Goal: Task Accomplishment & Management: Use online tool/utility

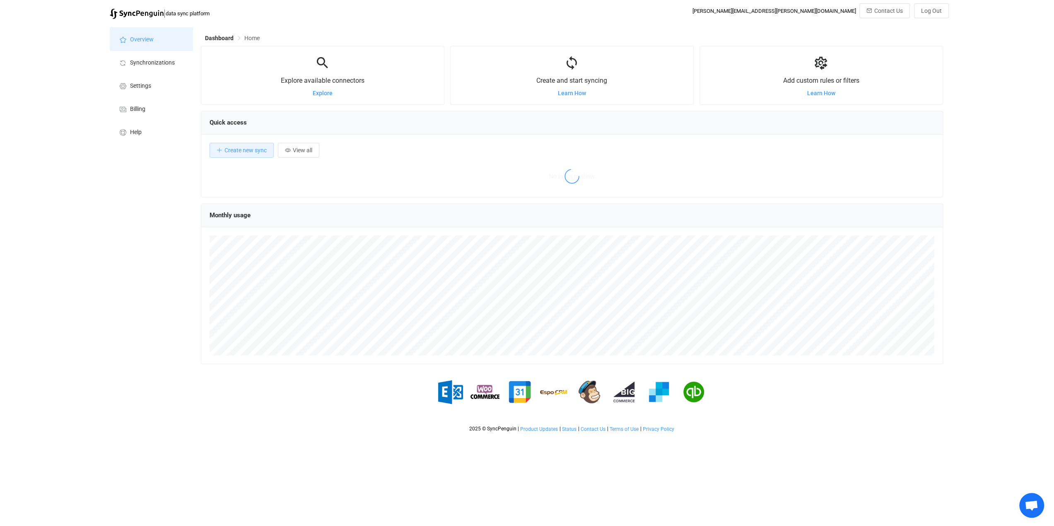
scroll to position [160, 742]
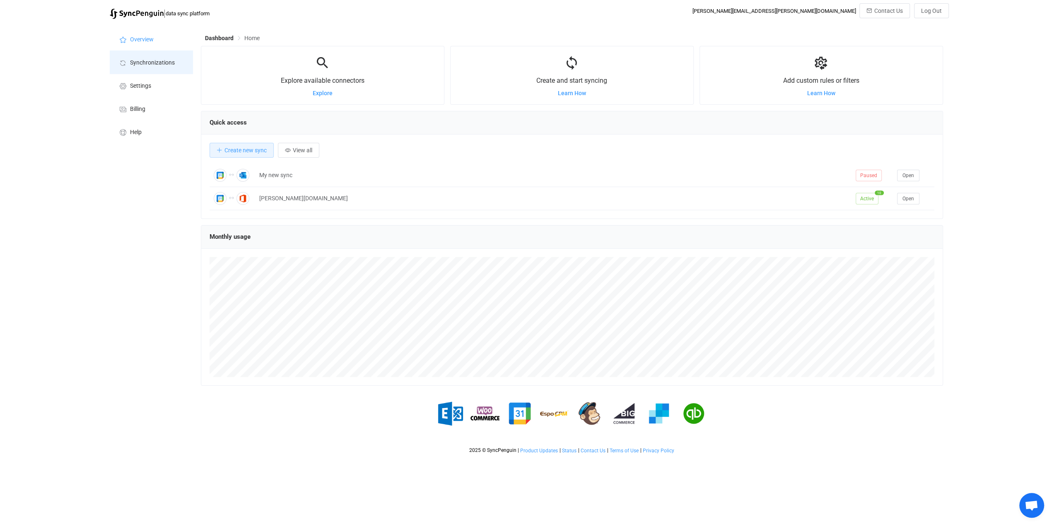
click at [149, 62] on span "Synchronizations" at bounding box center [152, 63] width 45 height 7
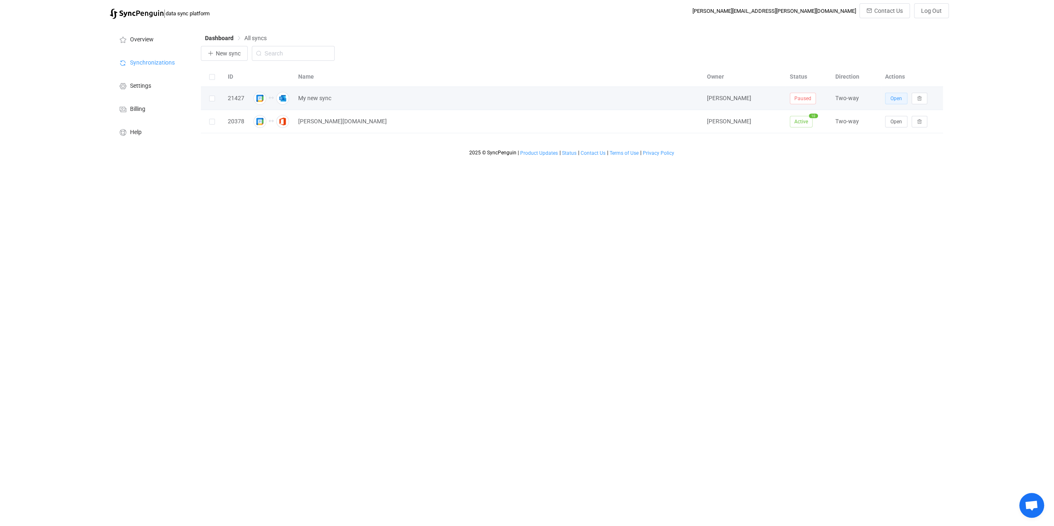
click at [892, 99] on span "Open" at bounding box center [896, 99] width 12 height 6
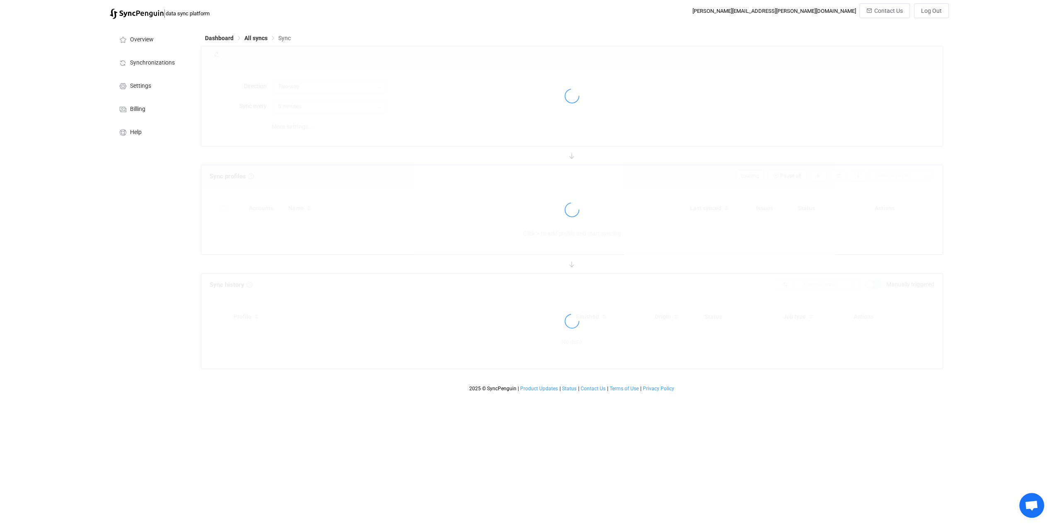
type input "10 minutes"
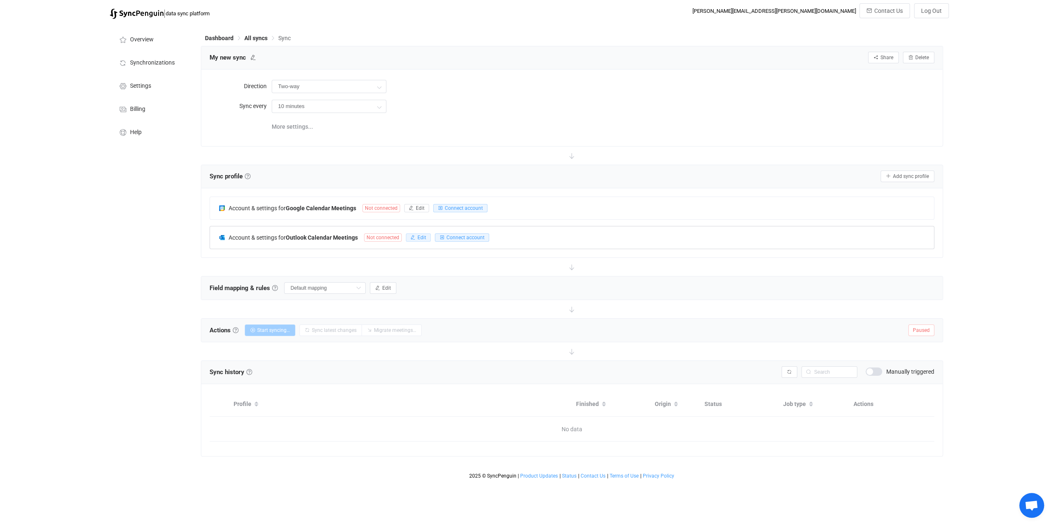
click at [419, 236] on span "Edit" at bounding box center [421, 238] width 9 height 6
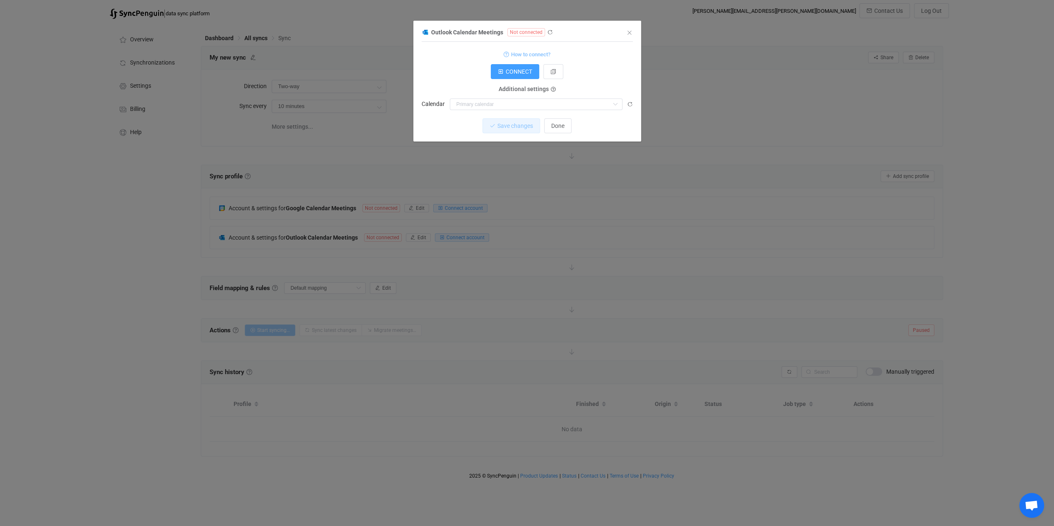
click at [542, 54] on span "How to connect?" at bounding box center [530, 55] width 39 height 10
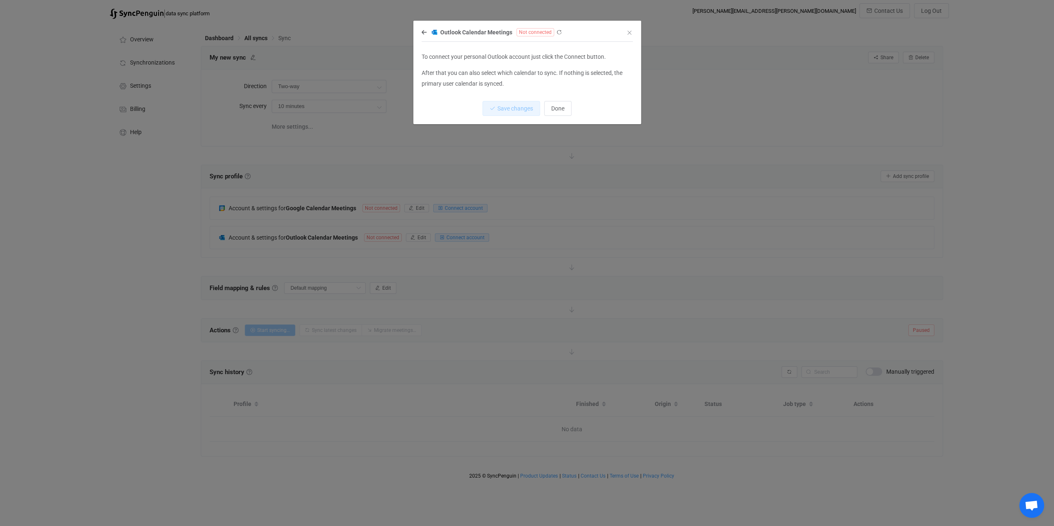
click at [533, 32] on span "Not connected" at bounding box center [535, 32] width 38 height 8
click at [556, 32] on icon "dialog" at bounding box center [559, 32] width 6 height 6
click at [423, 31] on icon "dialog" at bounding box center [423, 32] width 5 height 6
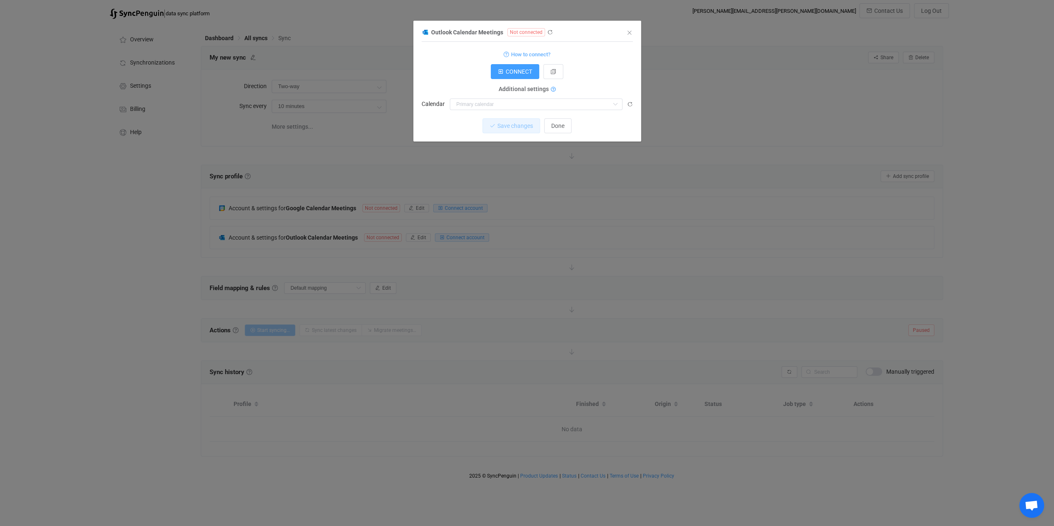
click at [551, 91] on icon "dialog" at bounding box center [553, 89] width 5 height 5
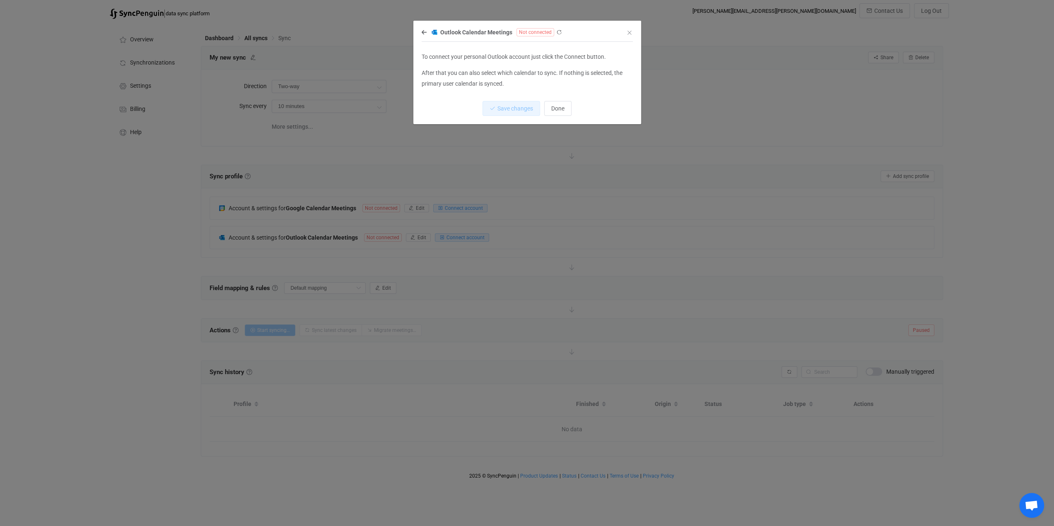
click at [422, 28] on div "Outlook Calendar Meetings Not connected" at bounding box center [522, 32] width 203 height 10
click at [423, 31] on icon "dialog" at bounding box center [423, 32] width 5 height 6
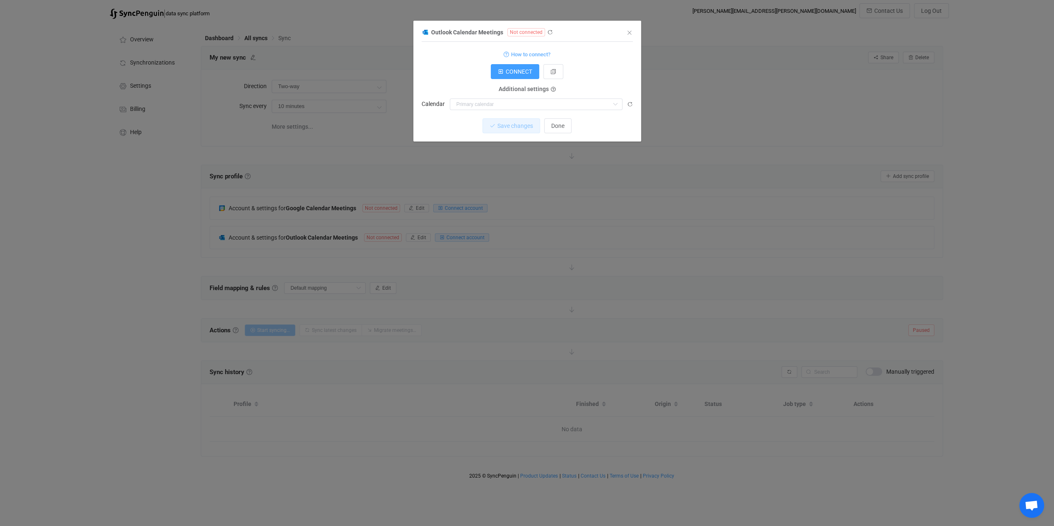
click at [527, 90] on span "Additional settings" at bounding box center [523, 89] width 50 height 7
click at [551, 74] on icon "dialog" at bounding box center [553, 72] width 6 height 6
click at [631, 30] on icon "Close" at bounding box center [629, 32] width 7 height 7
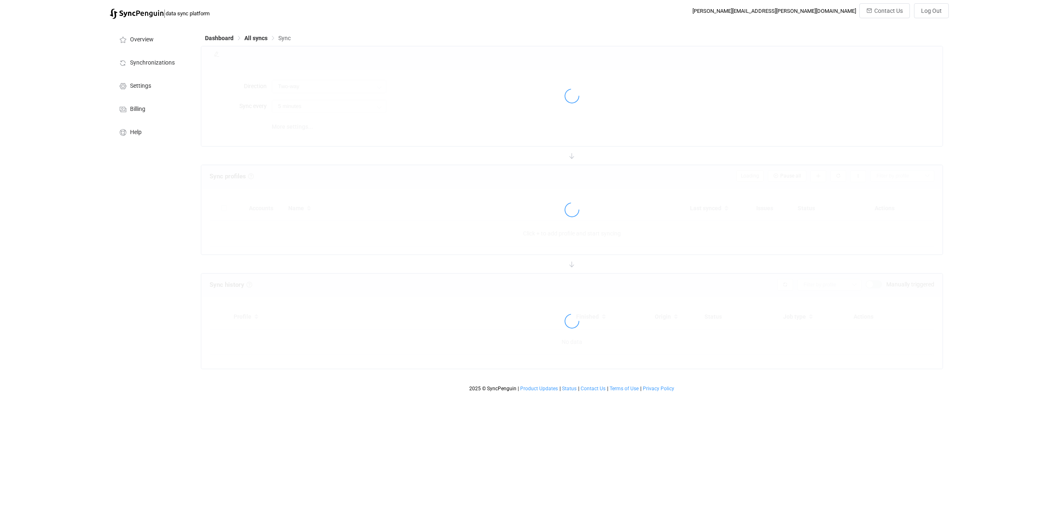
type input "10 minutes"
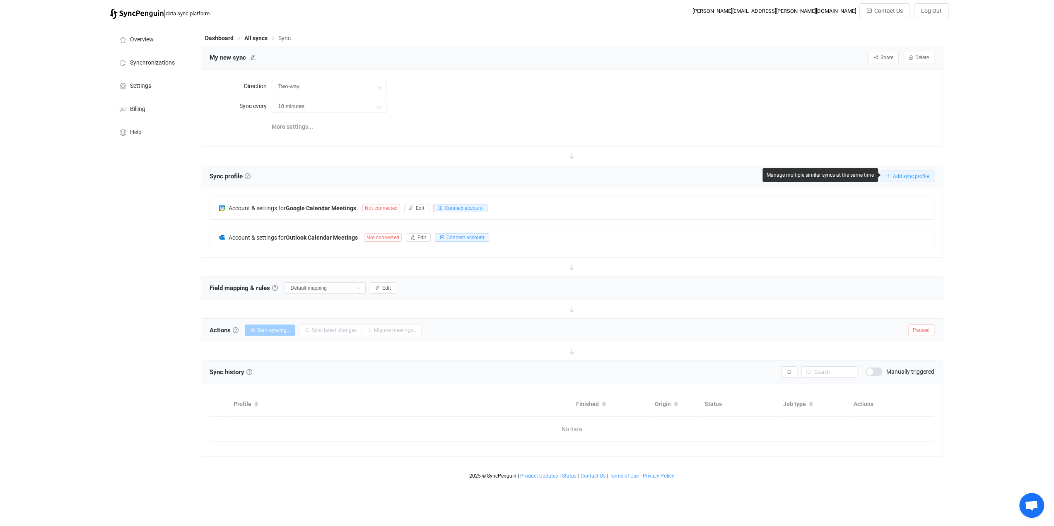
click at [893, 173] on span "Add sync profile" at bounding box center [911, 176] width 36 height 6
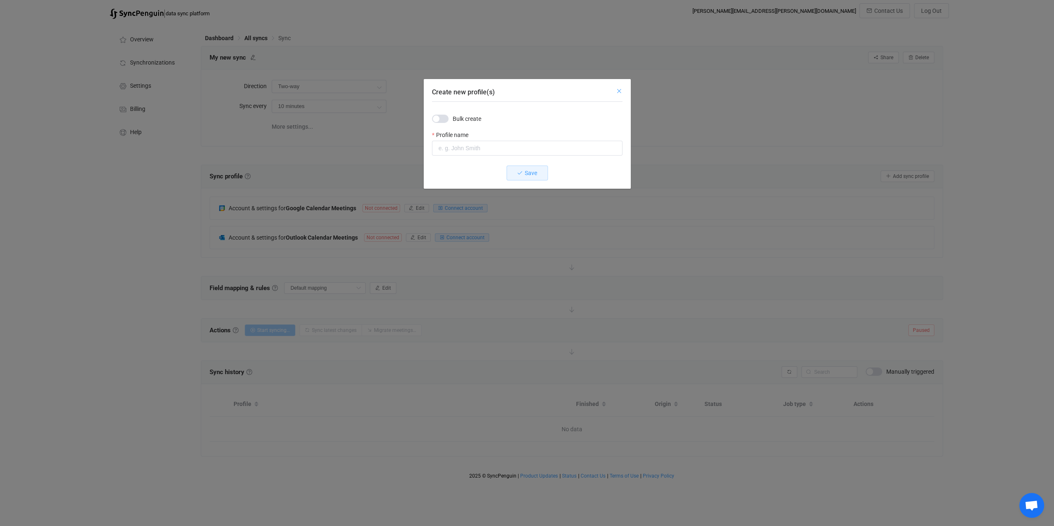
click at [620, 90] on icon "Close" at bounding box center [619, 91] width 7 height 7
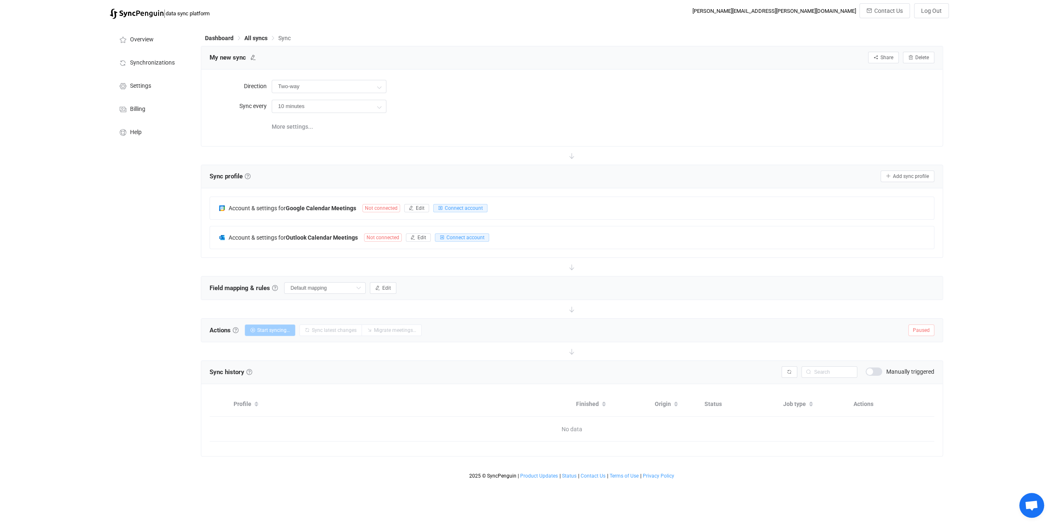
click at [67, 262] on div "| data sync platform andreas.schnellbach@haufe-lexware.com Contact Us Log Out O…" at bounding box center [527, 243] width 1054 height 480
click at [145, 39] on span "Overview" at bounding box center [142, 39] width 24 height 7
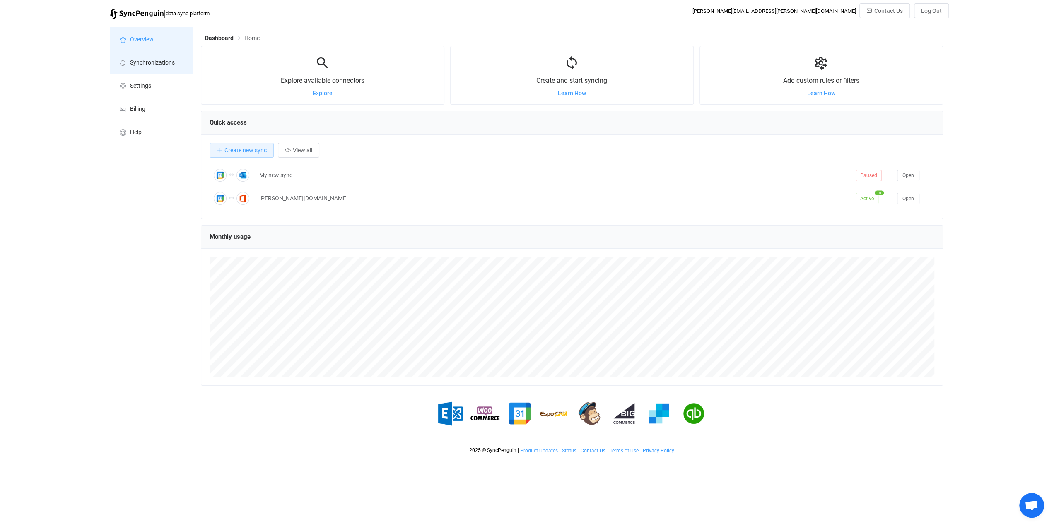
scroll to position [160, 742]
click at [141, 63] on span "Synchronizations" at bounding box center [152, 63] width 45 height 7
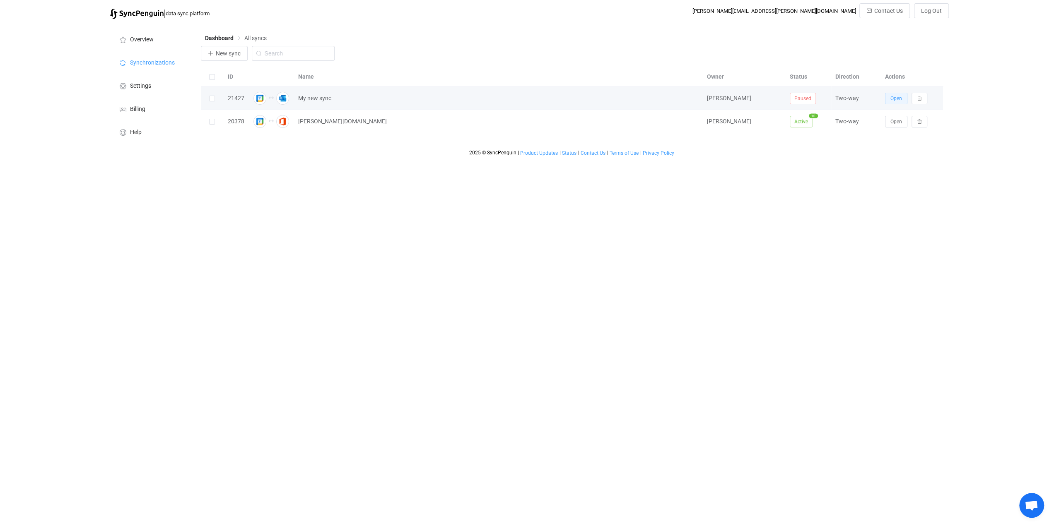
click at [894, 97] on span "Open" at bounding box center [896, 99] width 12 height 6
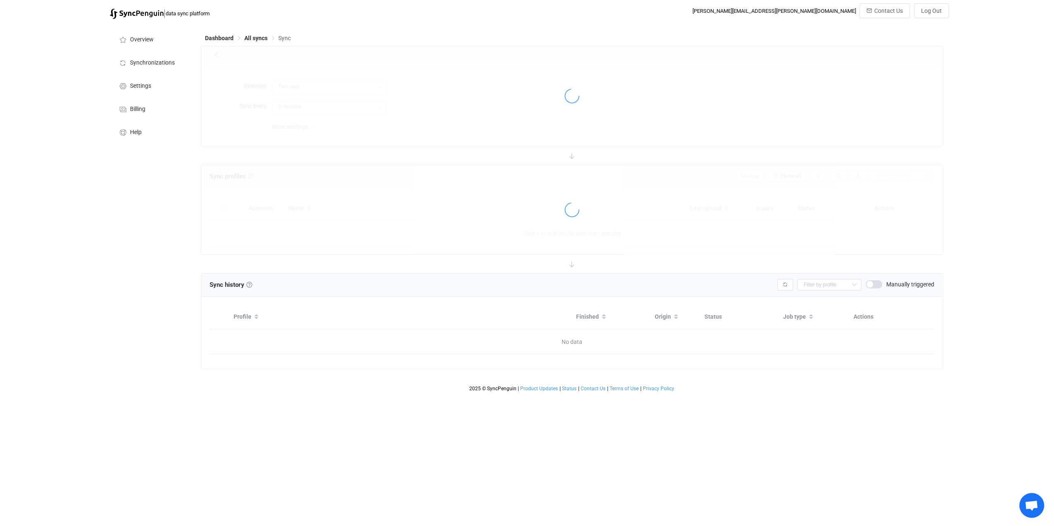
type input "10 minutes"
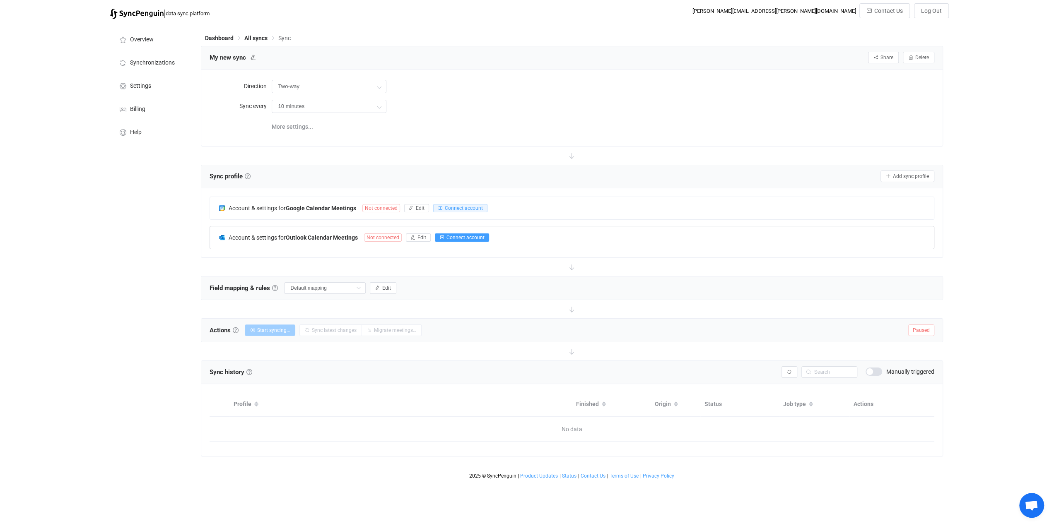
click at [450, 236] on span "Connect account" at bounding box center [465, 238] width 38 height 6
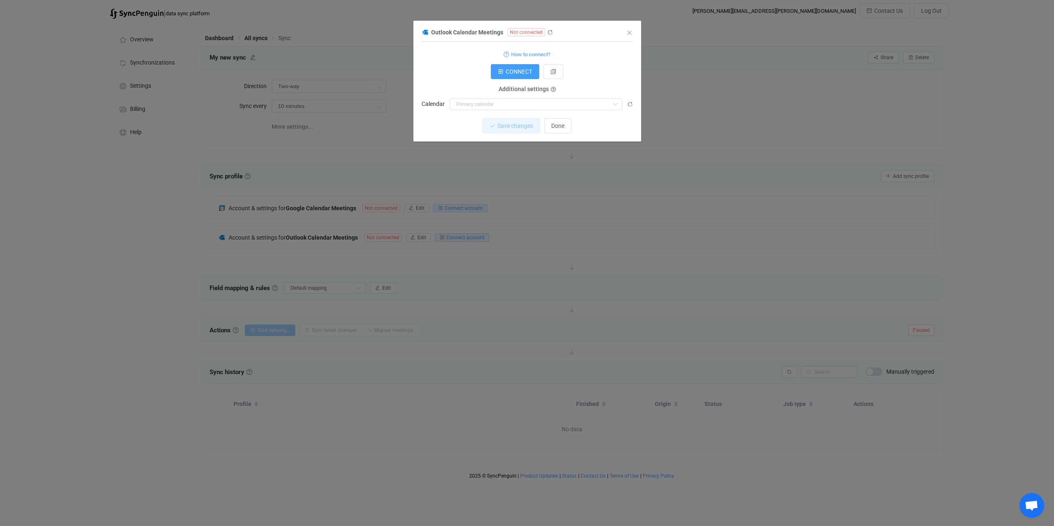
click at [625, 31] on div "Outlook Calendar Meetings Not connected 1 { { "connectionType": "default" } Sta…" at bounding box center [526, 84] width 211 height 115
click at [628, 30] on icon "Close" at bounding box center [629, 32] width 7 height 7
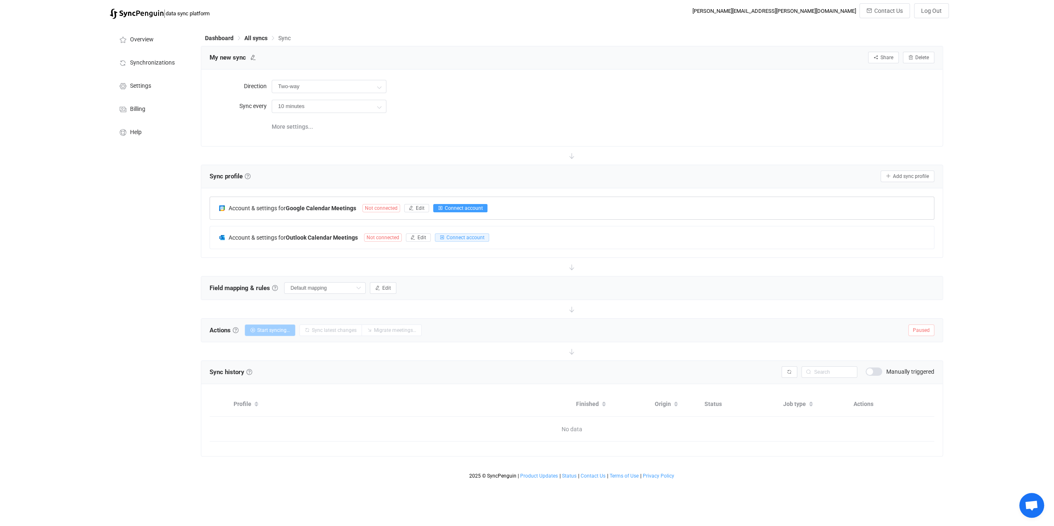
click at [441, 207] on button "Connect account" at bounding box center [460, 208] width 54 height 8
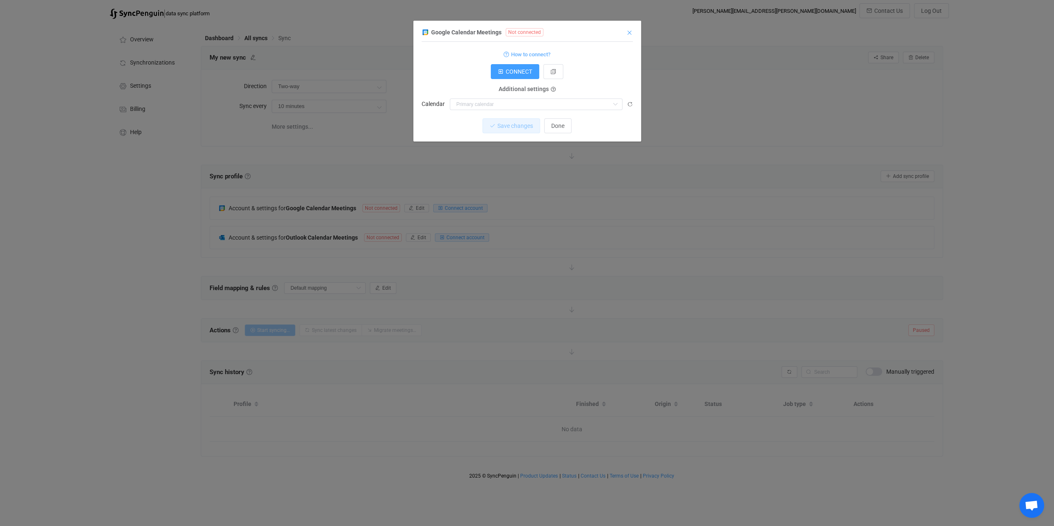
click at [628, 30] on icon "Close" at bounding box center [629, 32] width 7 height 7
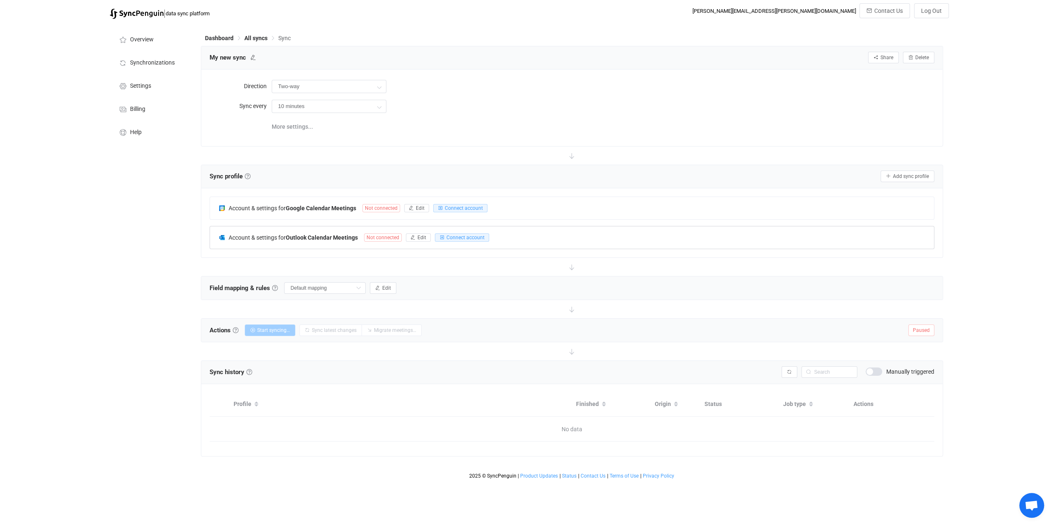
click at [383, 235] on span "Not connected" at bounding box center [383, 238] width 38 height 8
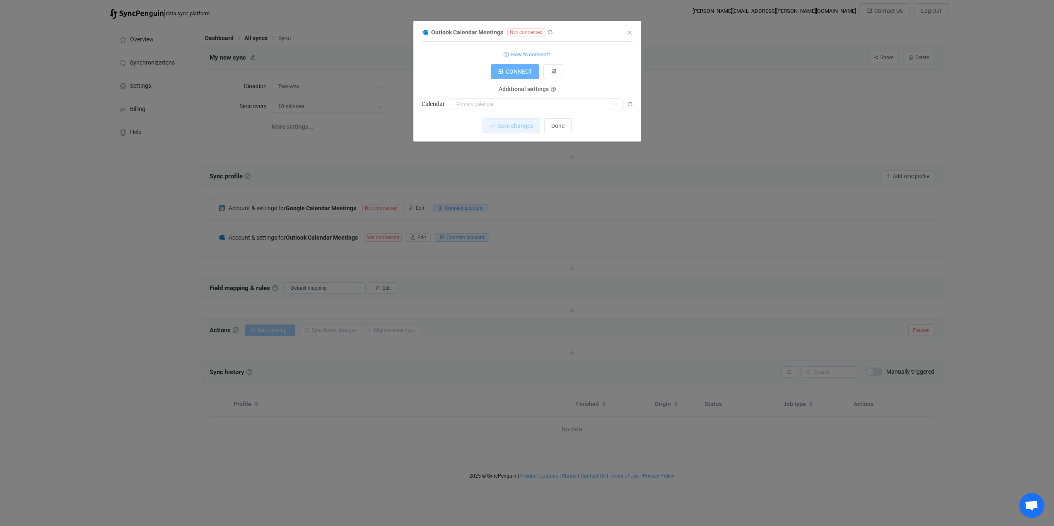
click at [511, 70] on span "CONNECT" at bounding box center [519, 71] width 26 height 7
click at [514, 74] on span "RECONNECT" at bounding box center [515, 71] width 34 height 7
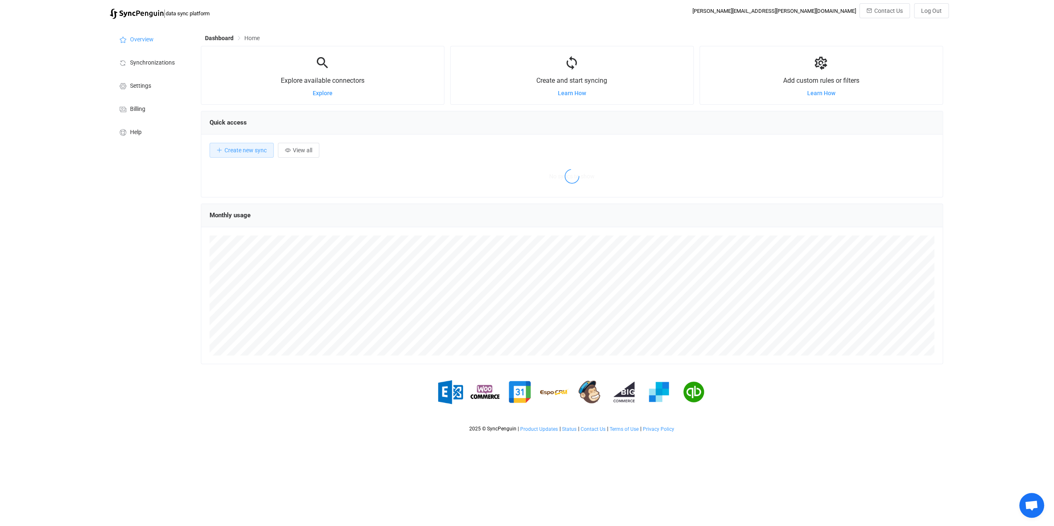
scroll to position [160, 742]
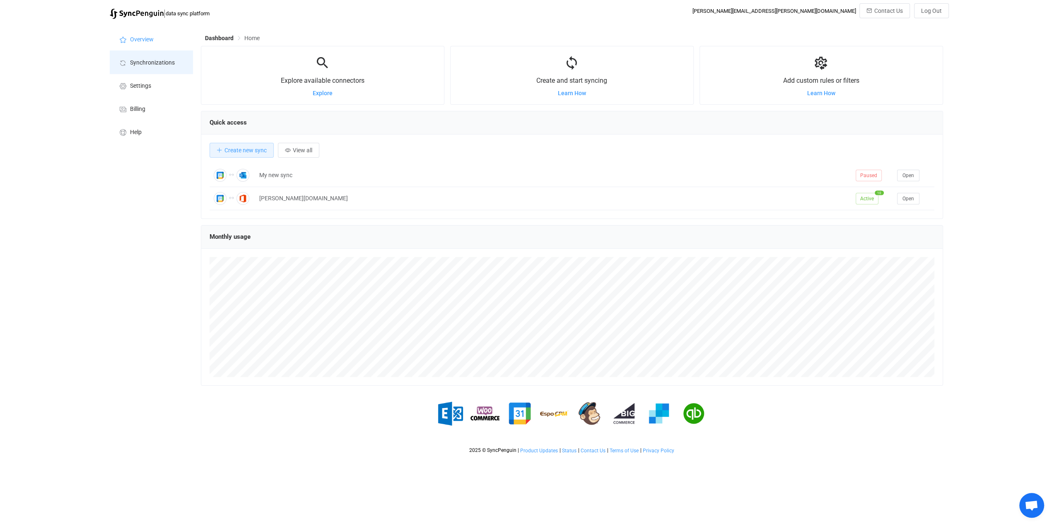
click at [152, 63] on span "Synchronizations" at bounding box center [152, 63] width 45 height 7
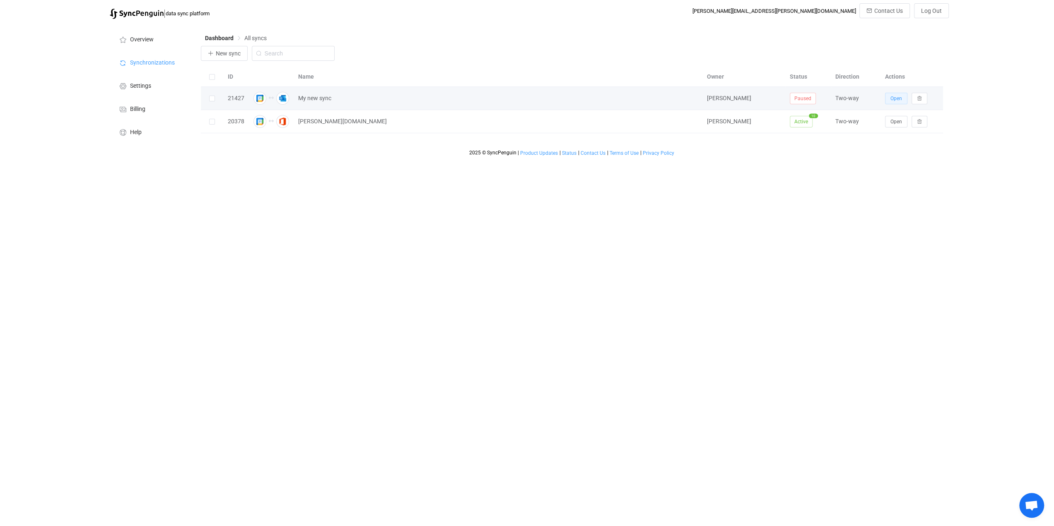
click at [893, 97] on span "Open" at bounding box center [896, 99] width 12 height 6
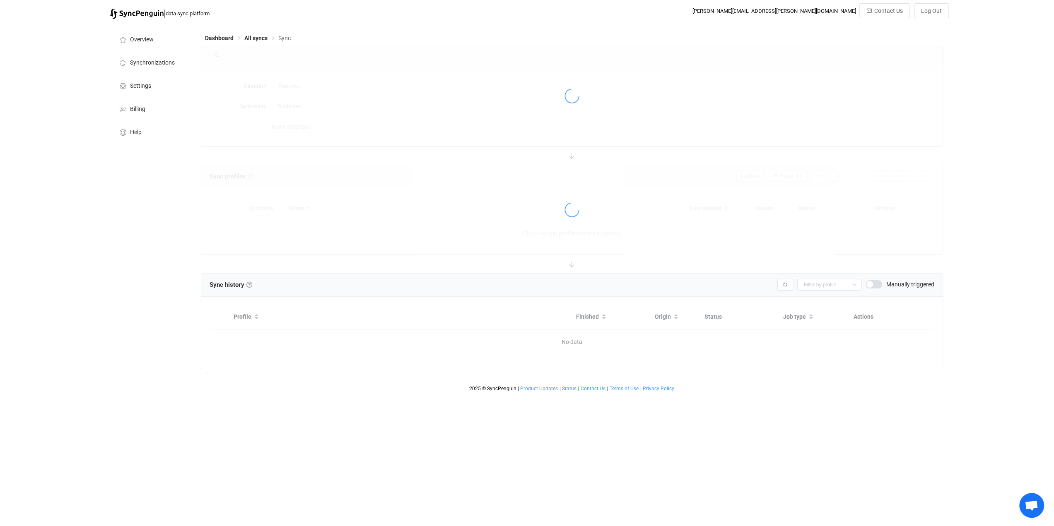
type input "10 minutes"
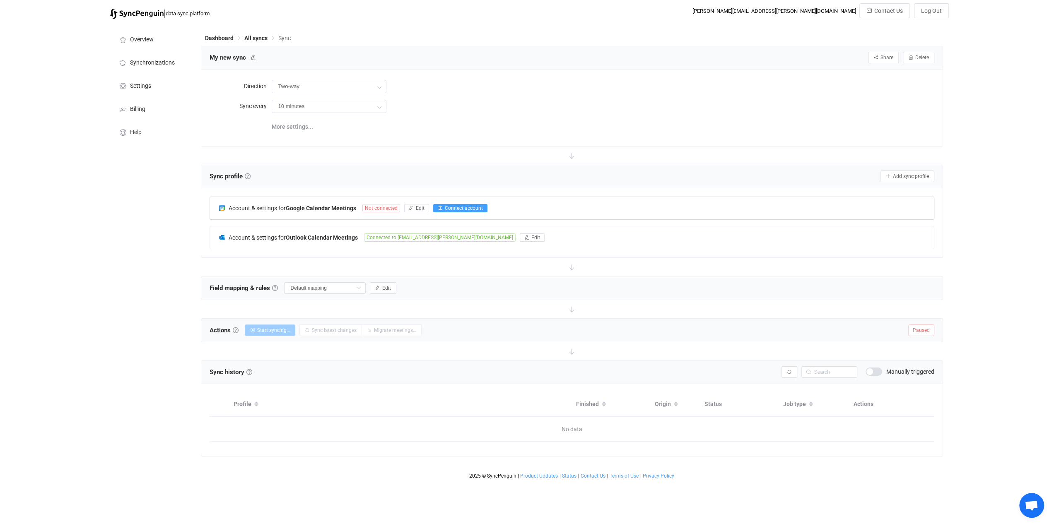
click at [473, 207] on span "Connect account" at bounding box center [464, 208] width 38 height 6
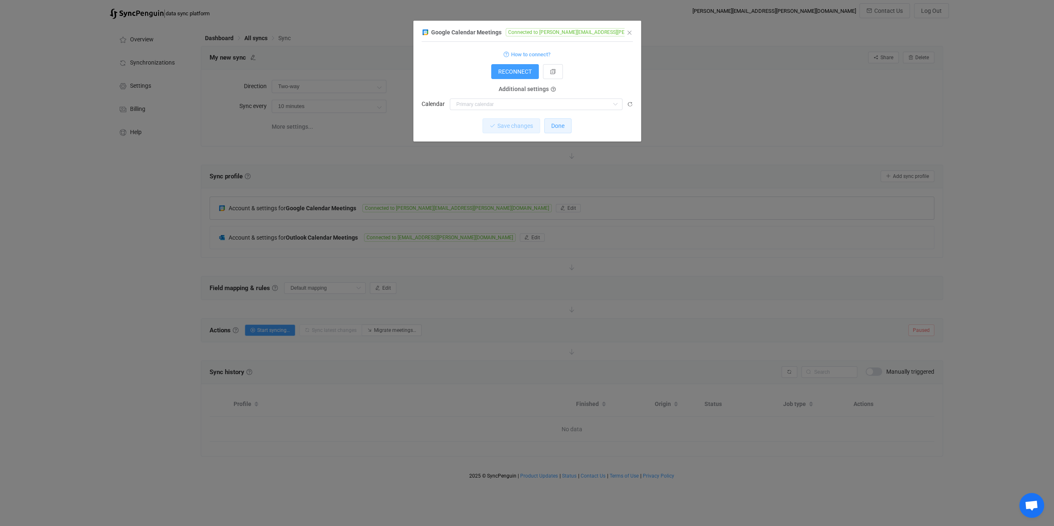
click at [565, 125] on button "Done" at bounding box center [557, 125] width 27 height 15
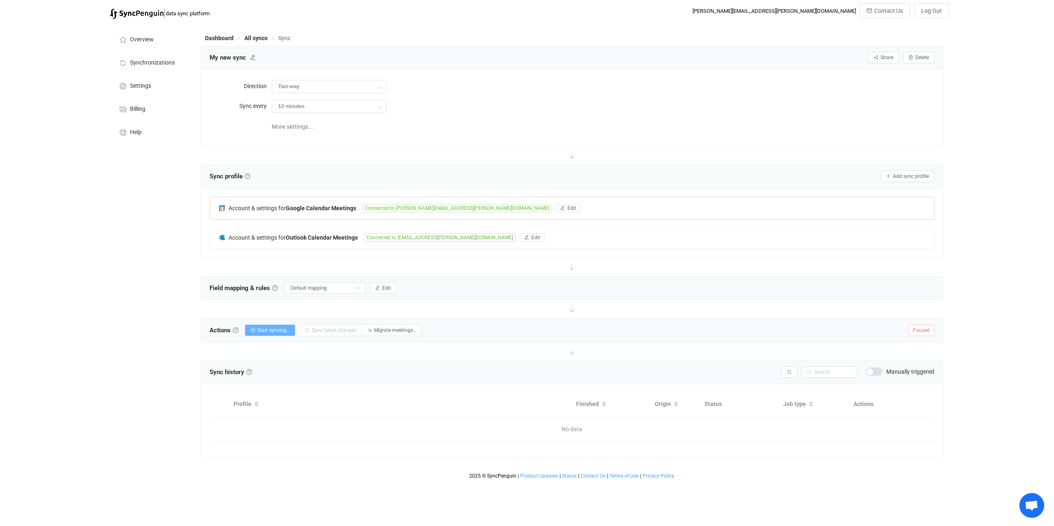
click at [279, 328] on span "Start syncing…" at bounding box center [273, 331] width 33 height 6
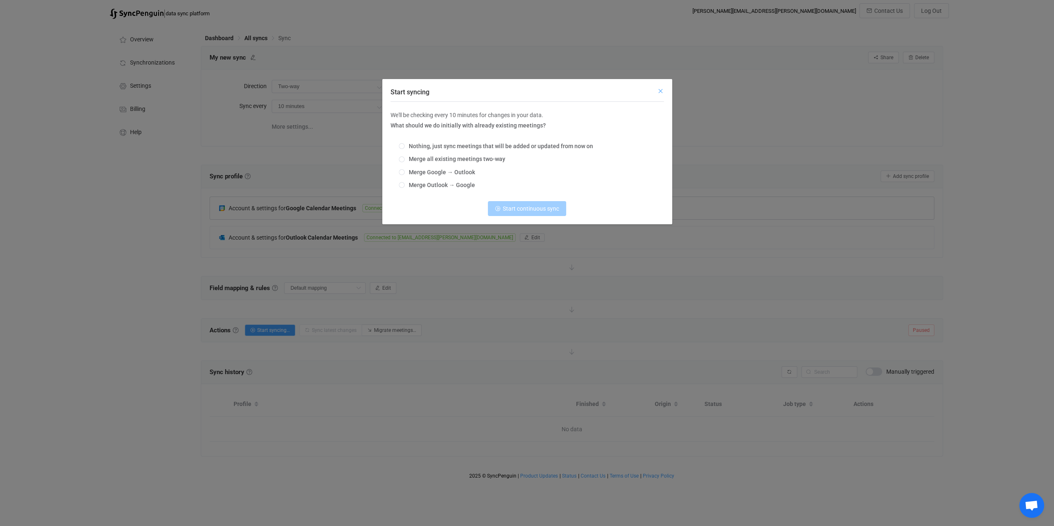
click at [658, 93] on icon "Close" at bounding box center [660, 91] width 7 height 7
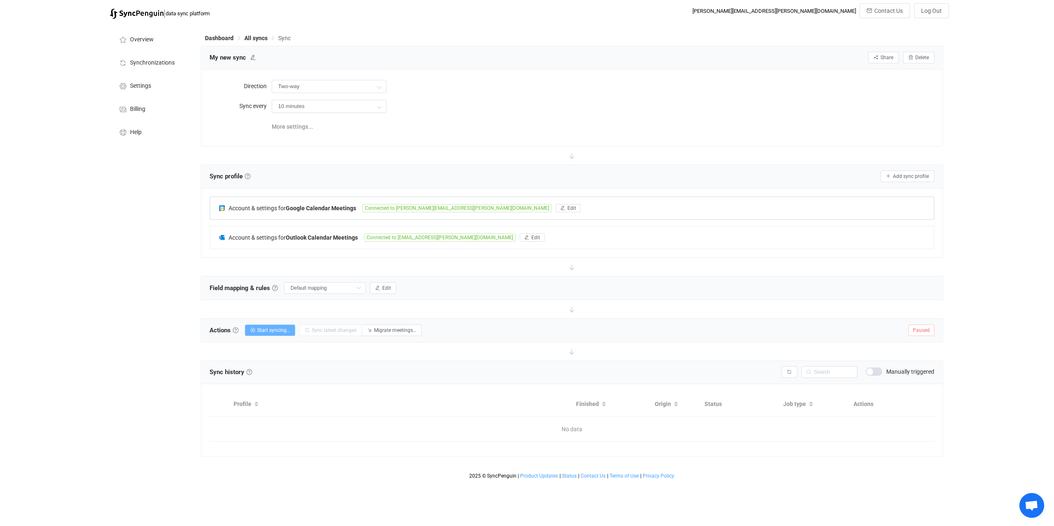
click at [275, 329] on span "Start syncing…" at bounding box center [273, 331] width 33 height 6
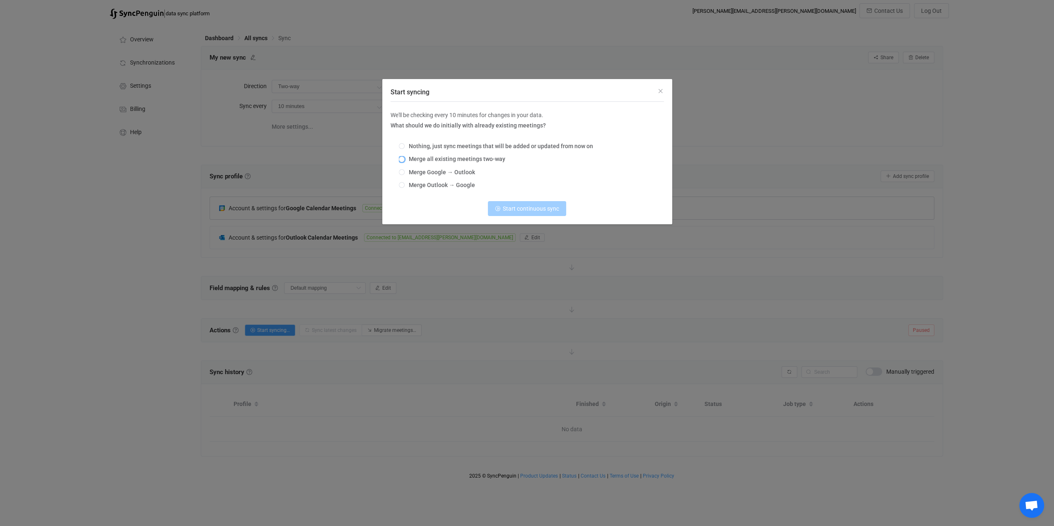
click at [460, 159] on span "Merge all existing meetings two-way" at bounding box center [455, 159] width 101 height 7
click at [405, 159] on input "Merge all existing meetings two-way" at bounding box center [402, 160] width 6 height 7
radio input "true"
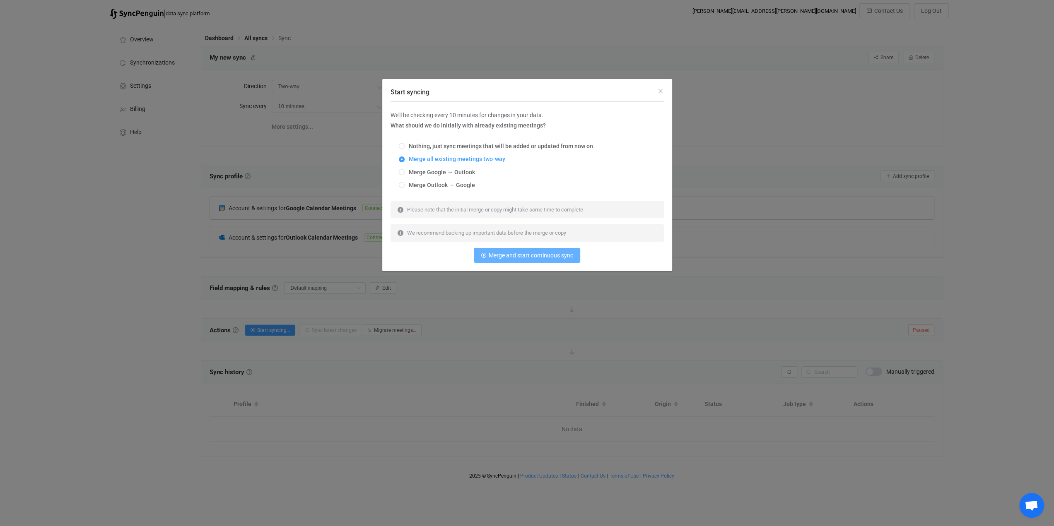
click at [526, 253] on span "Merge and start continuous sync" at bounding box center [531, 255] width 84 height 7
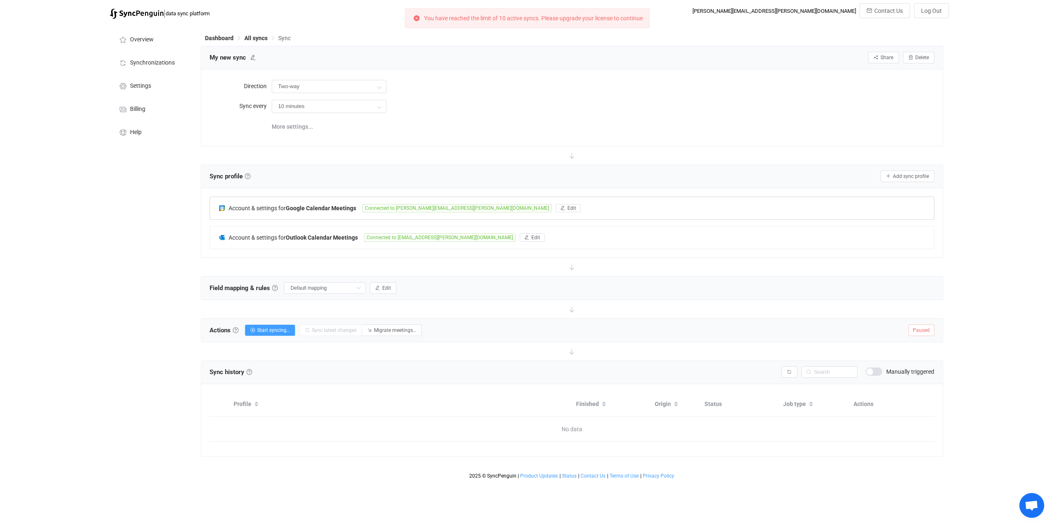
click at [416, 20] on icon at bounding box center [416, 18] width 7 height 7
click at [415, 19] on icon at bounding box center [416, 18] width 7 height 7
click at [414, 17] on icon at bounding box center [416, 18] width 7 height 7
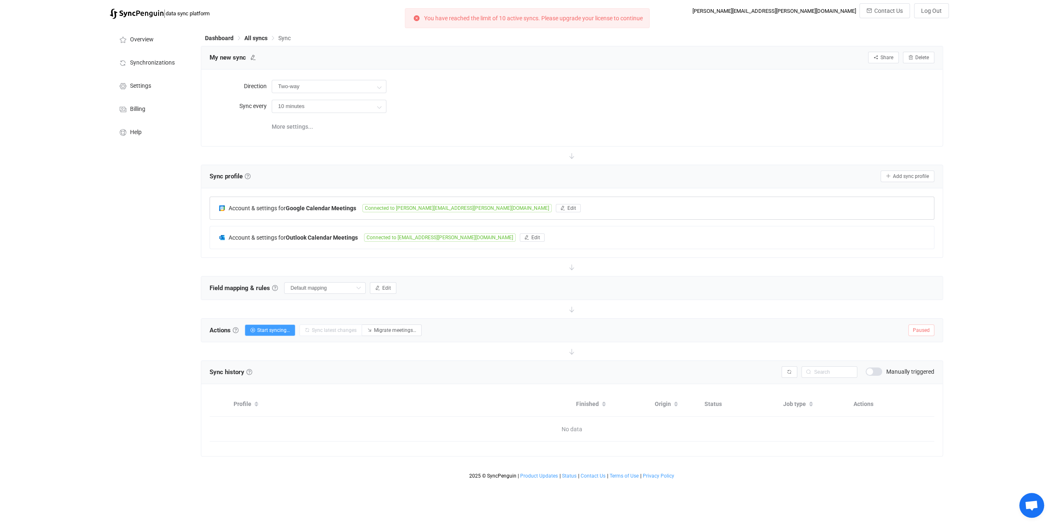
click at [415, 17] on icon at bounding box center [416, 18] width 7 height 7
click at [256, 39] on span "All syncs" at bounding box center [255, 38] width 23 height 7
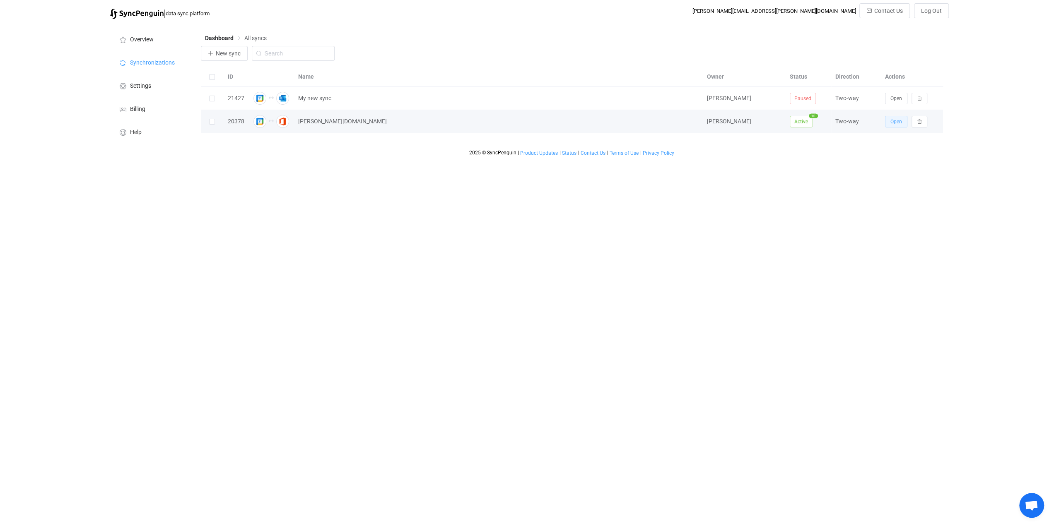
click at [901, 123] on span "Open" at bounding box center [896, 122] width 12 height 6
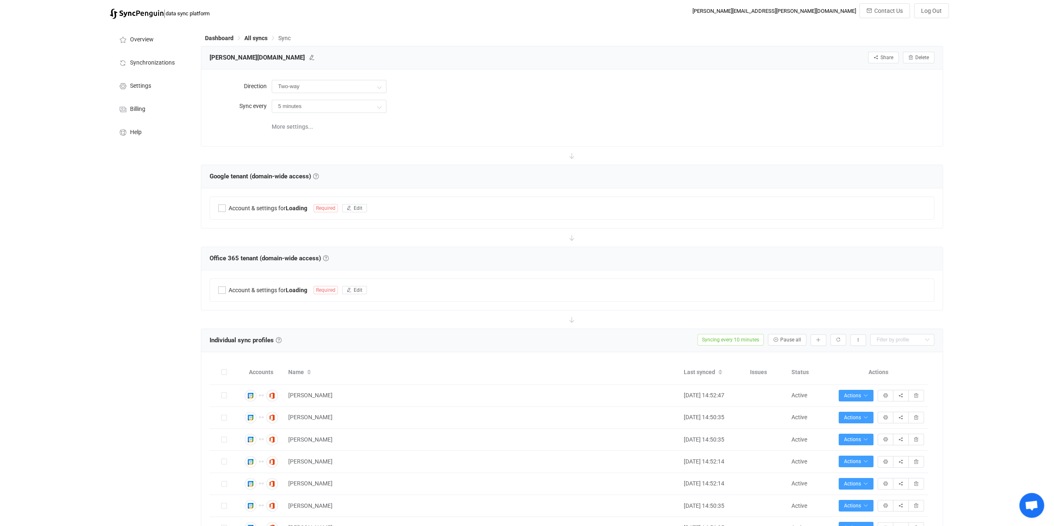
type input "10 minutes"
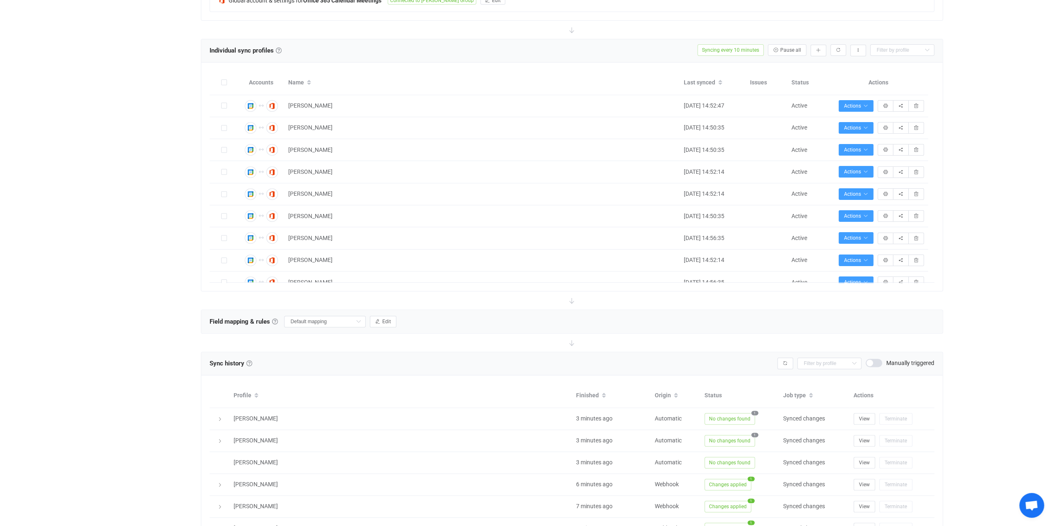
click at [120, 170] on div "Overview Synchronizations Settings Billing Help" at bounding box center [151, 206] width 91 height 946
